Goal: Contribute content: Add original content to the website for others to see

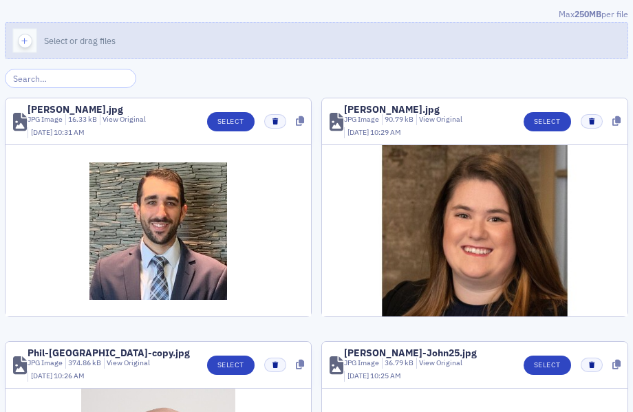
click at [23, 43] on icon "button" at bounding box center [25, 41] width 12 height 12
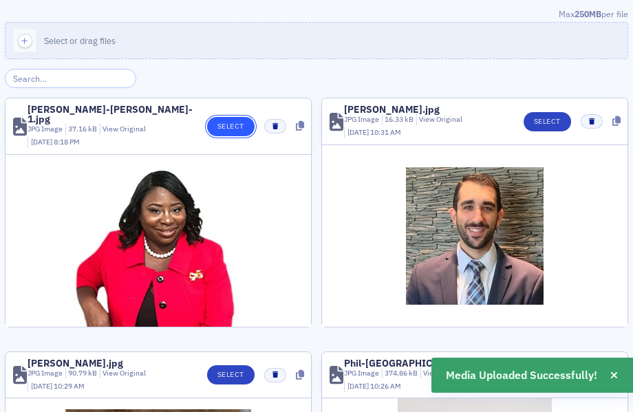
click at [226, 118] on button "Select" at bounding box center [230, 126] width 47 height 19
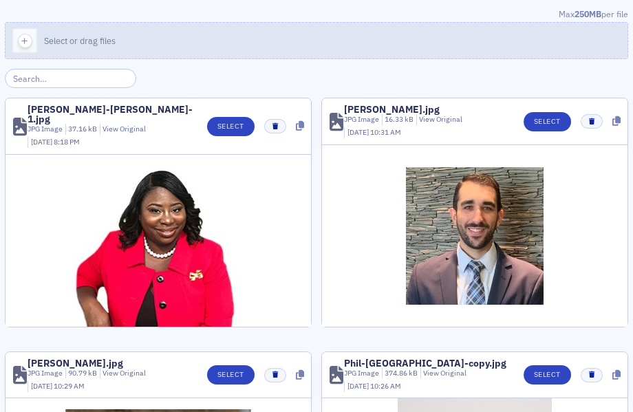
click at [22, 45] on icon "button" at bounding box center [25, 41] width 12 height 12
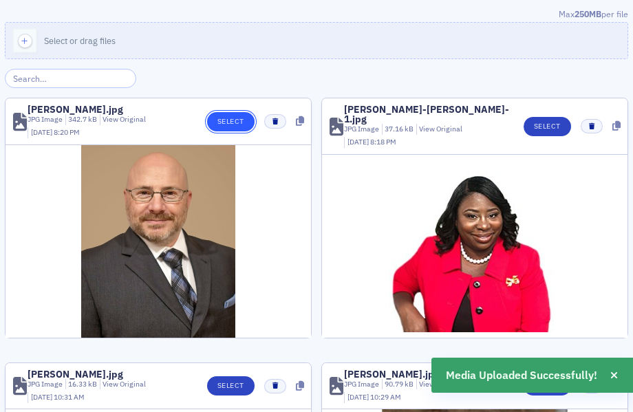
click at [214, 122] on button "Select" at bounding box center [230, 121] width 47 height 19
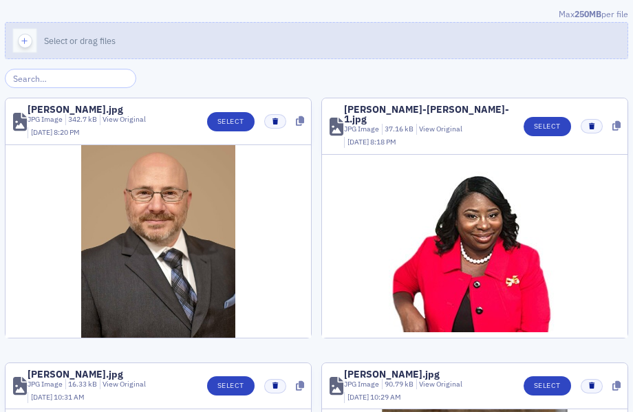
click at [28, 40] on icon "button" at bounding box center [25, 41] width 12 height 12
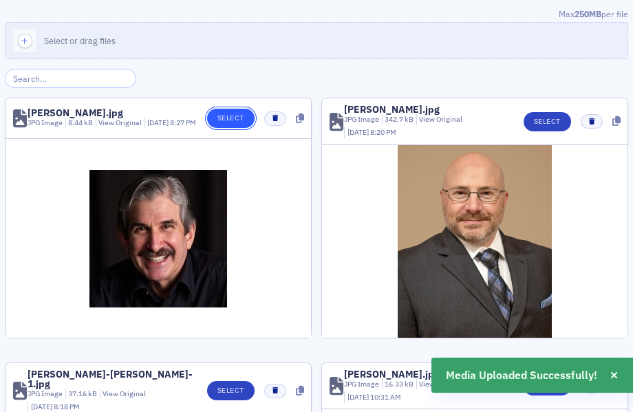
click at [211, 124] on button "Select" at bounding box center [230, 118] width 47 height 19
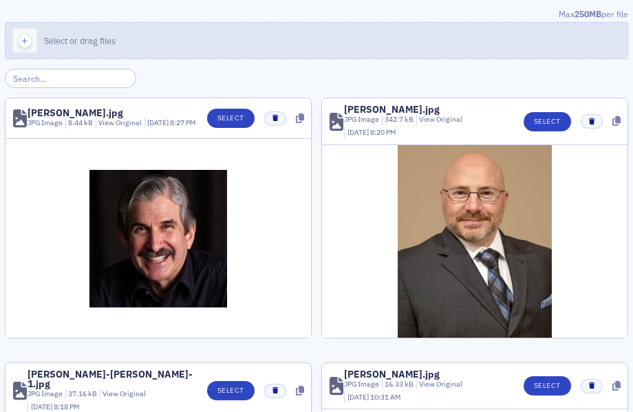
click at [29, 38] on icon "button" at bounding box center [25, 41] width 12 height 12
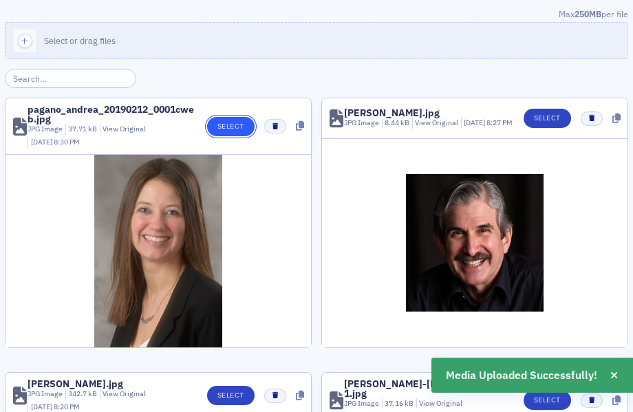
click at [212, 125] on button "Select" at bounding box center [230, 126] width 47 height 19
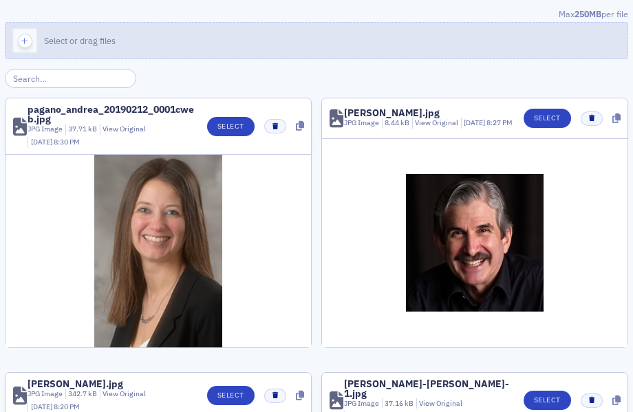
click at [26, 41] on icon "button" at bounding box center [25, 41] width 12 height 12
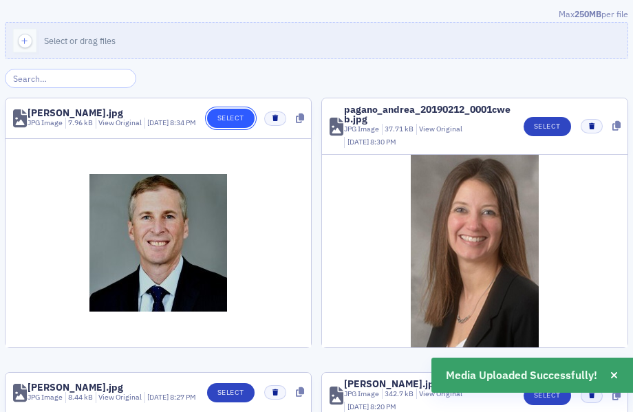
click at [215, 119] on button "Select" at bounding box center [230, 118] width 47 height 19
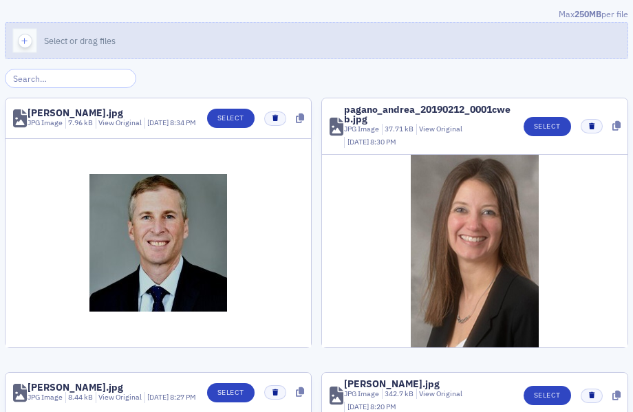
click at [19, 42] on icon "button" at bounding box center [25, 41] width 12 height 12
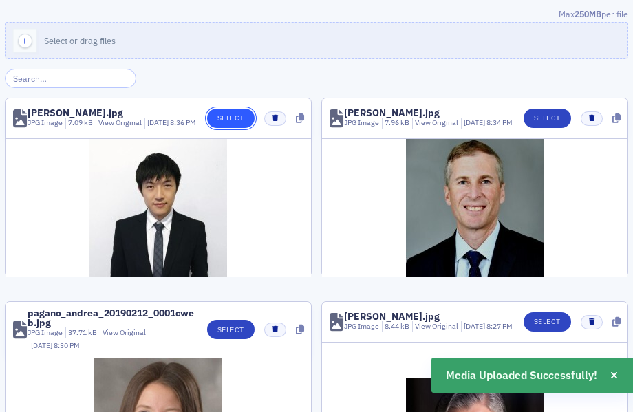
click at [211, 119] on button "Select" at bounding box center [230, 118] width 47 height 19
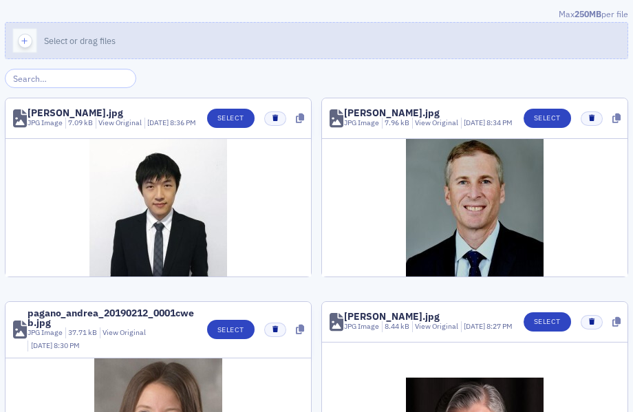
click at [22, 40] on icon "button" at bounding box center [25, 41] width 12 height 12
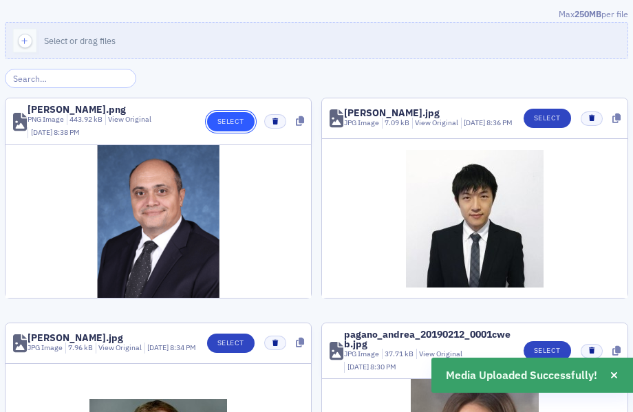
click at [215, 116] on button "Select" at bounding box center [230, 121] width 47 height 19
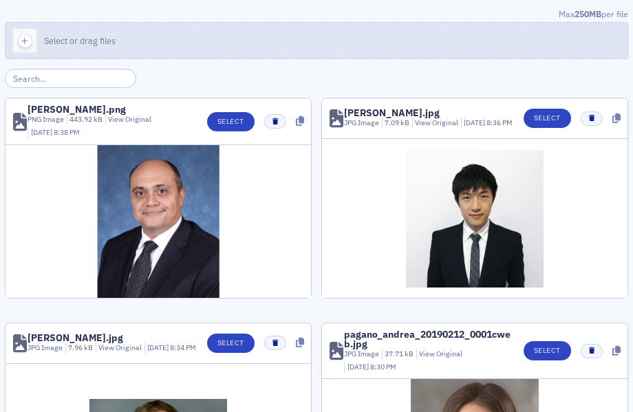
click at [18, 39] on span "button" at bounding box center [25, 41] width 14 height 14
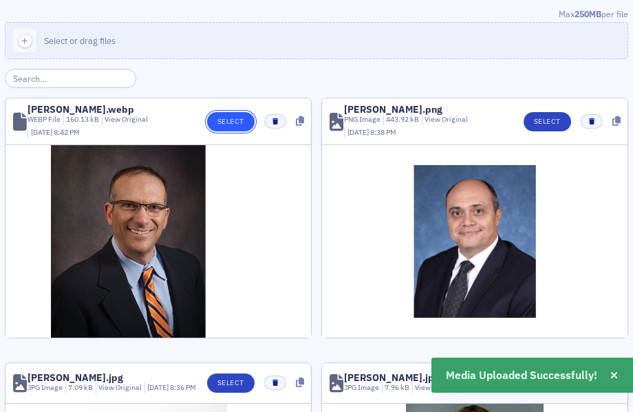
click at [213, 123] on button "Select" at bounding box center [230, 121] width 47 height 19
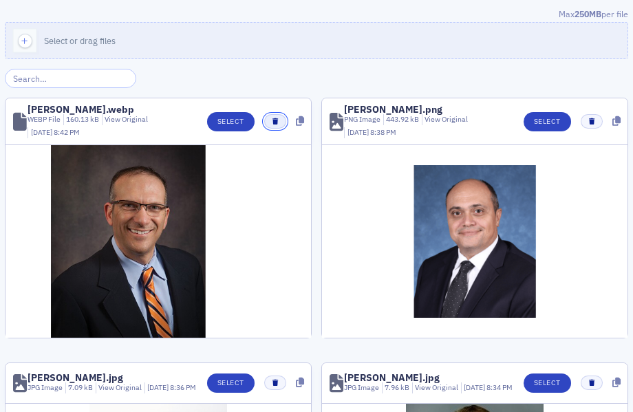
click at [272, 119] on icon "button" at bounding box center [275, 121] width 6 height 6
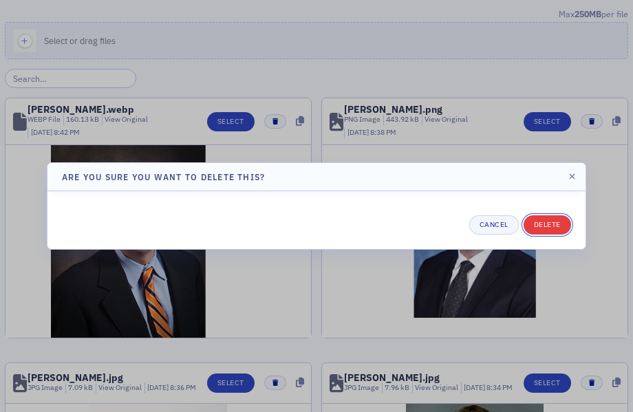
click at [535, 223] on button "Delete" at bounding box center [547, 224] width 47 height 19
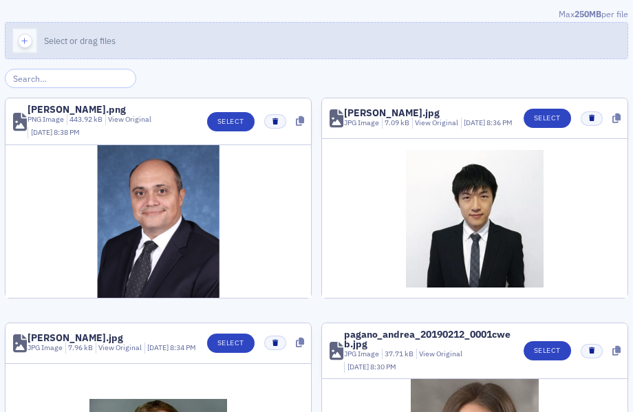
click at [26, 39] on icon "button" at bounding box center [25, 41] width 12 height 12
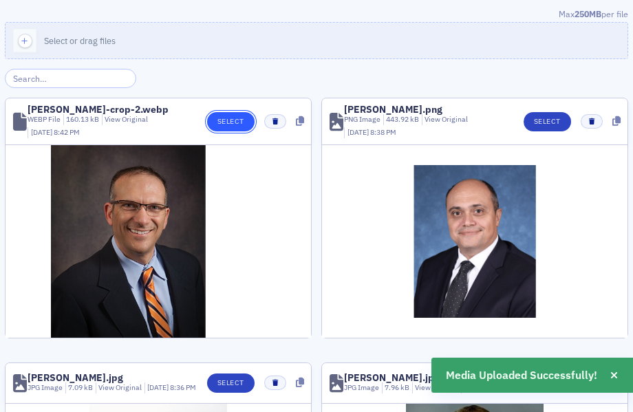
click at [219, 122] on button "Select" at bounding box center [230, 121] width 47 height 19
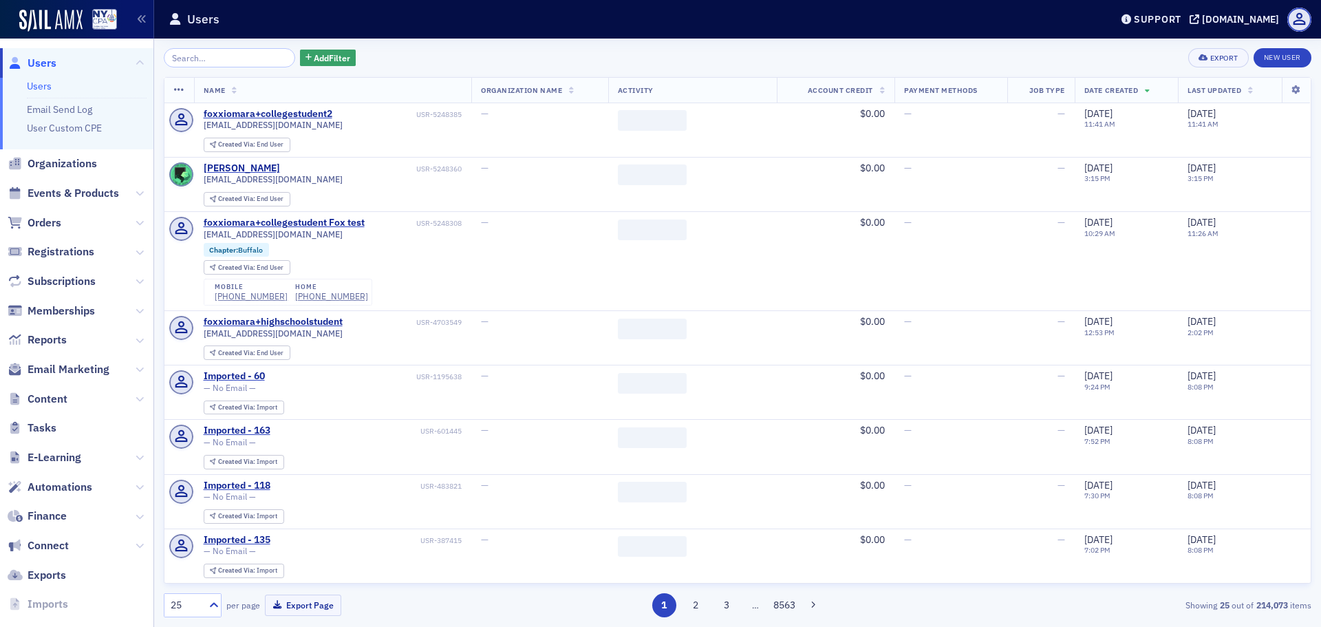
click at [124, 398] on span "Content" at bounding box center [76, 399] width 153 height 30
click at [136, 397] on icon at bounding box center [140, 399] width 8 height 8
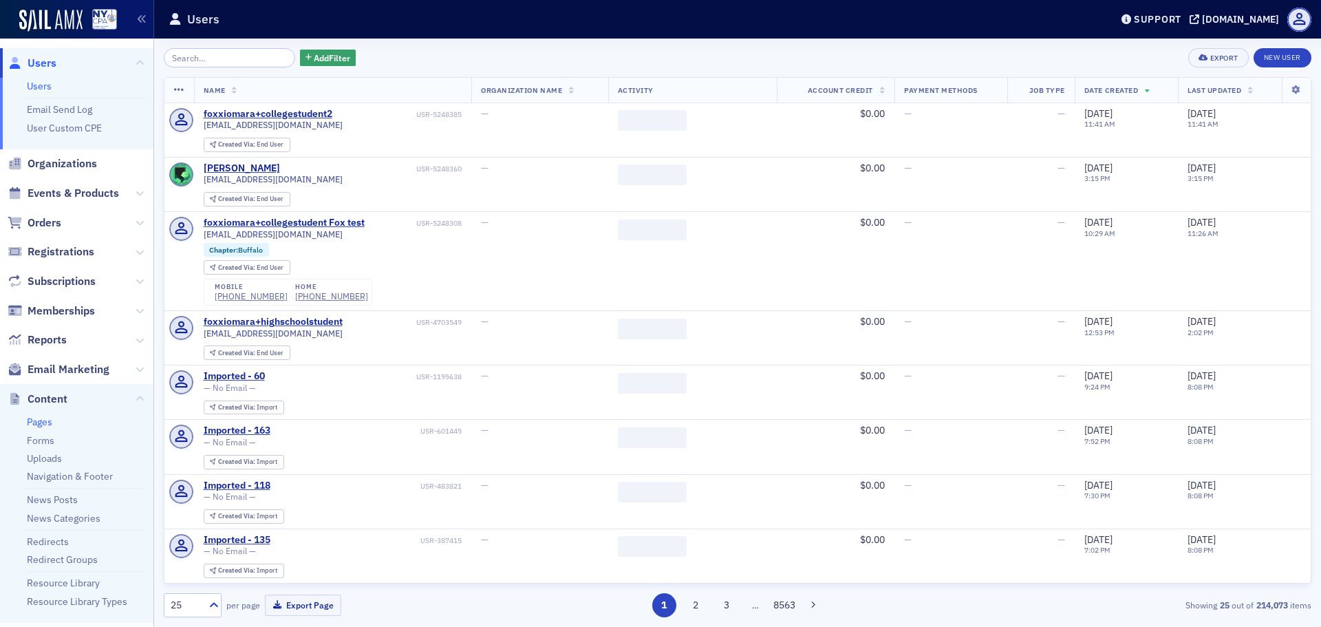
click at [47, 421] on link "Pages" at bounding box center [39, 422] width 25 height 12
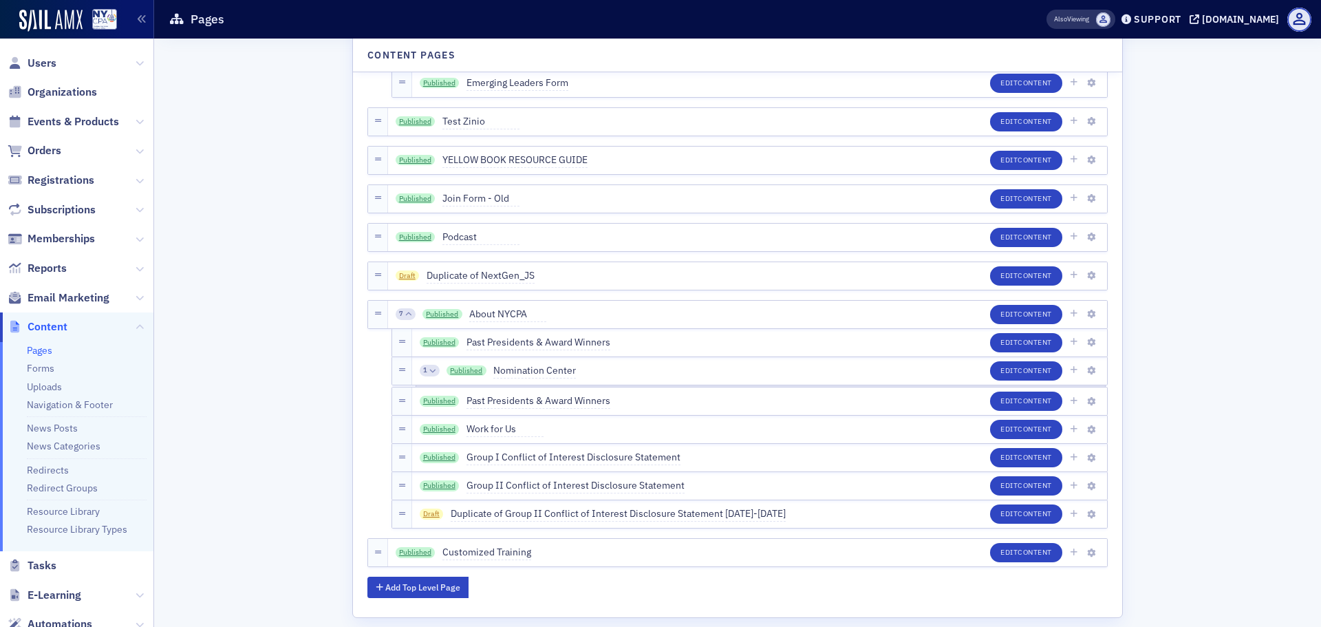
scroll to position [5435, 0]
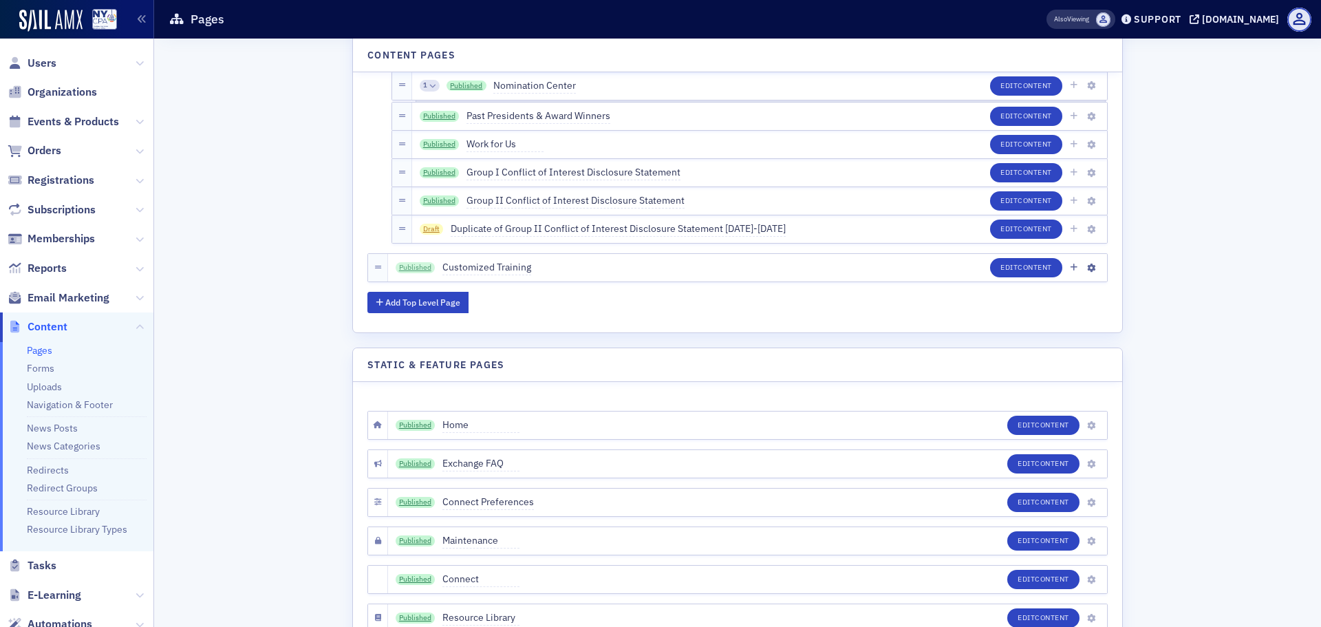
click at [405, 267] on link "Published" at bounding box center [416, 267] width 40 height 11
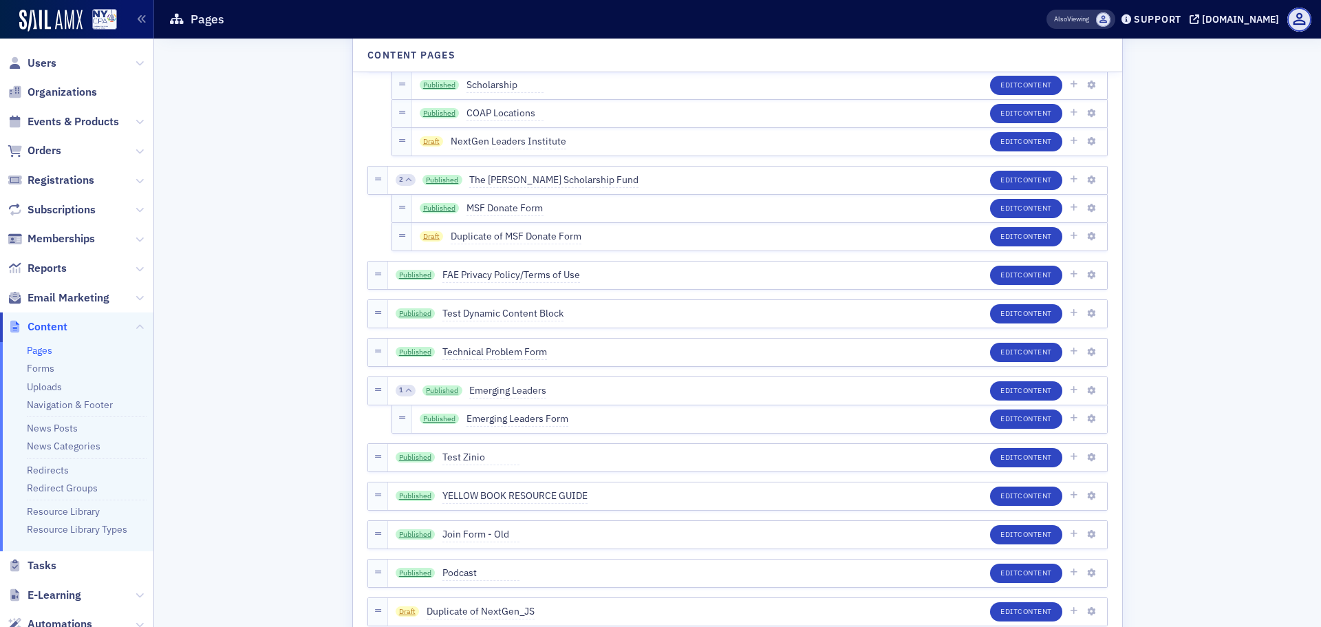
scroll to position [4780, 0]
